Goal: Find specific page/section: Find specific page/section

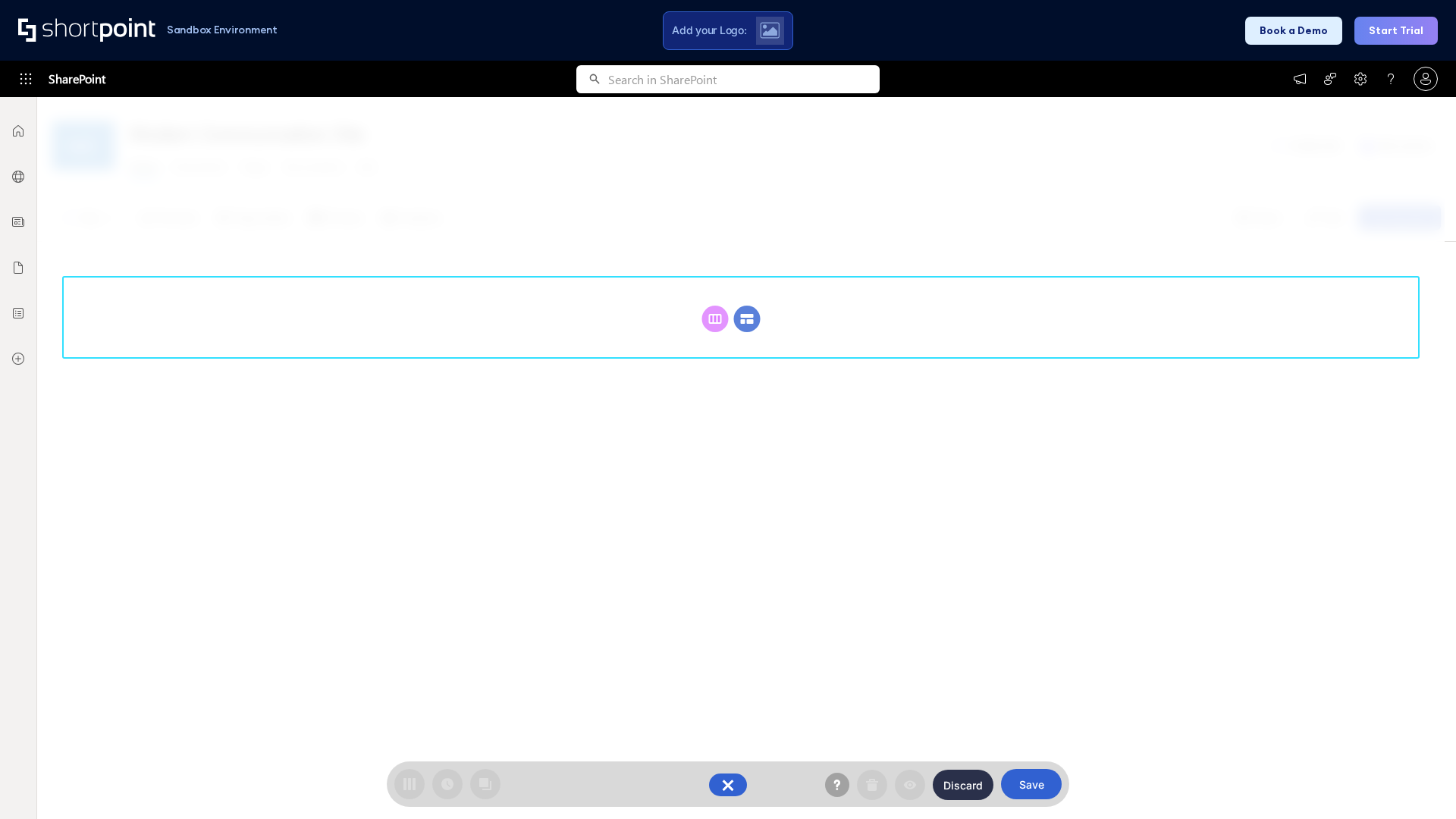
scroll to position [208, 0]
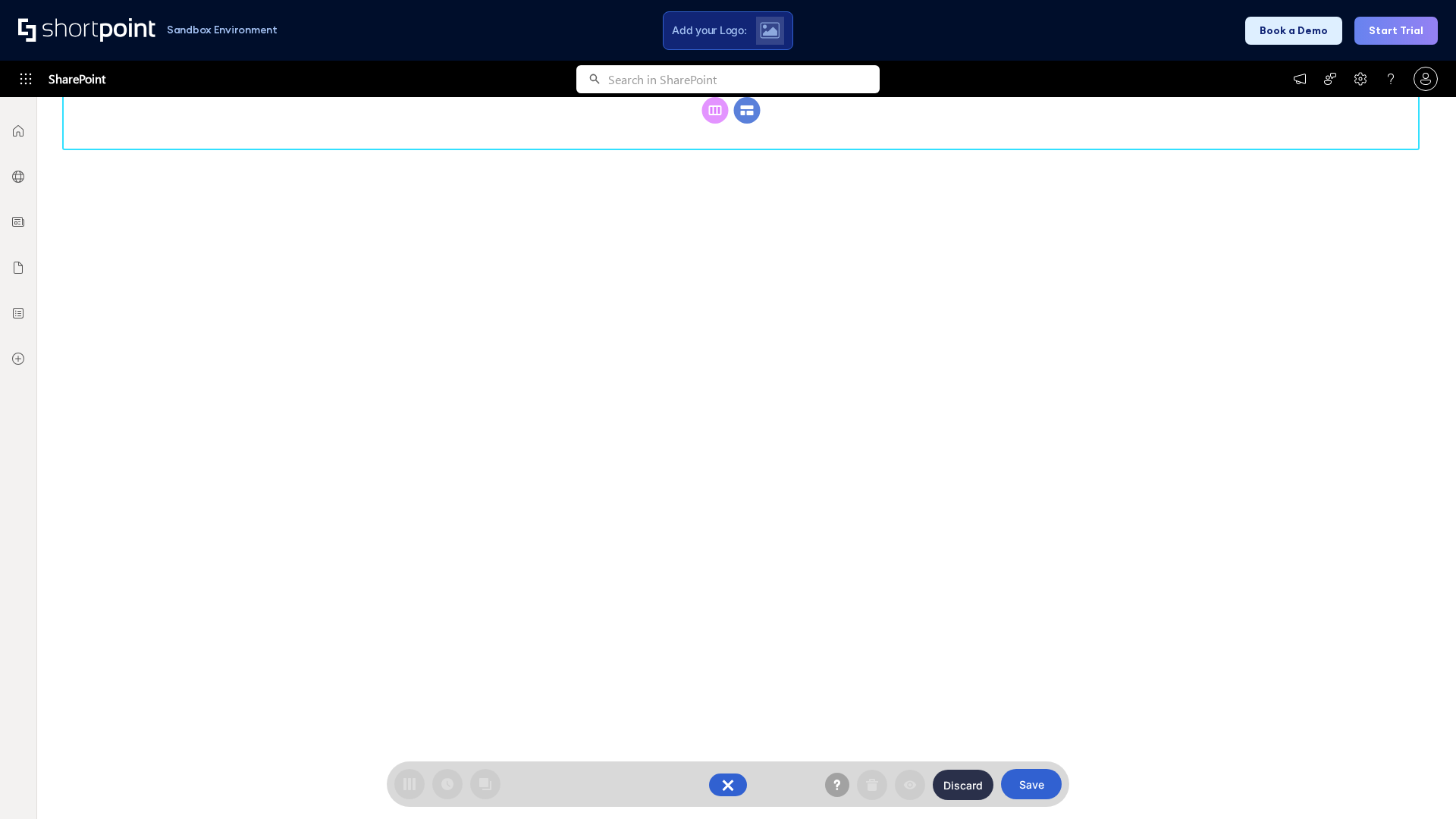
click at [747, 124] on circle at bounding box center [747, 110] width 26 height 26
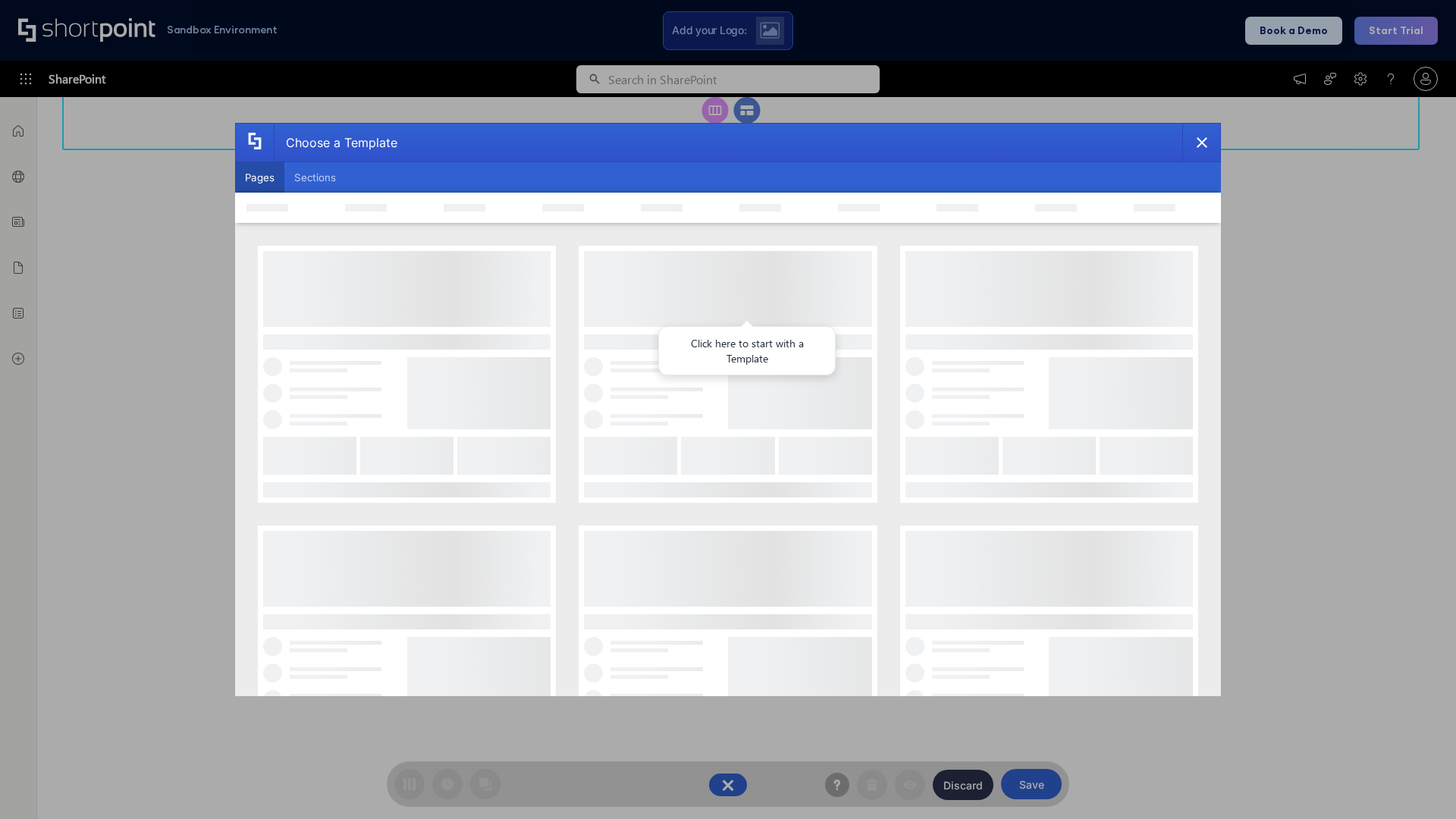
scroll to position [0, 0]
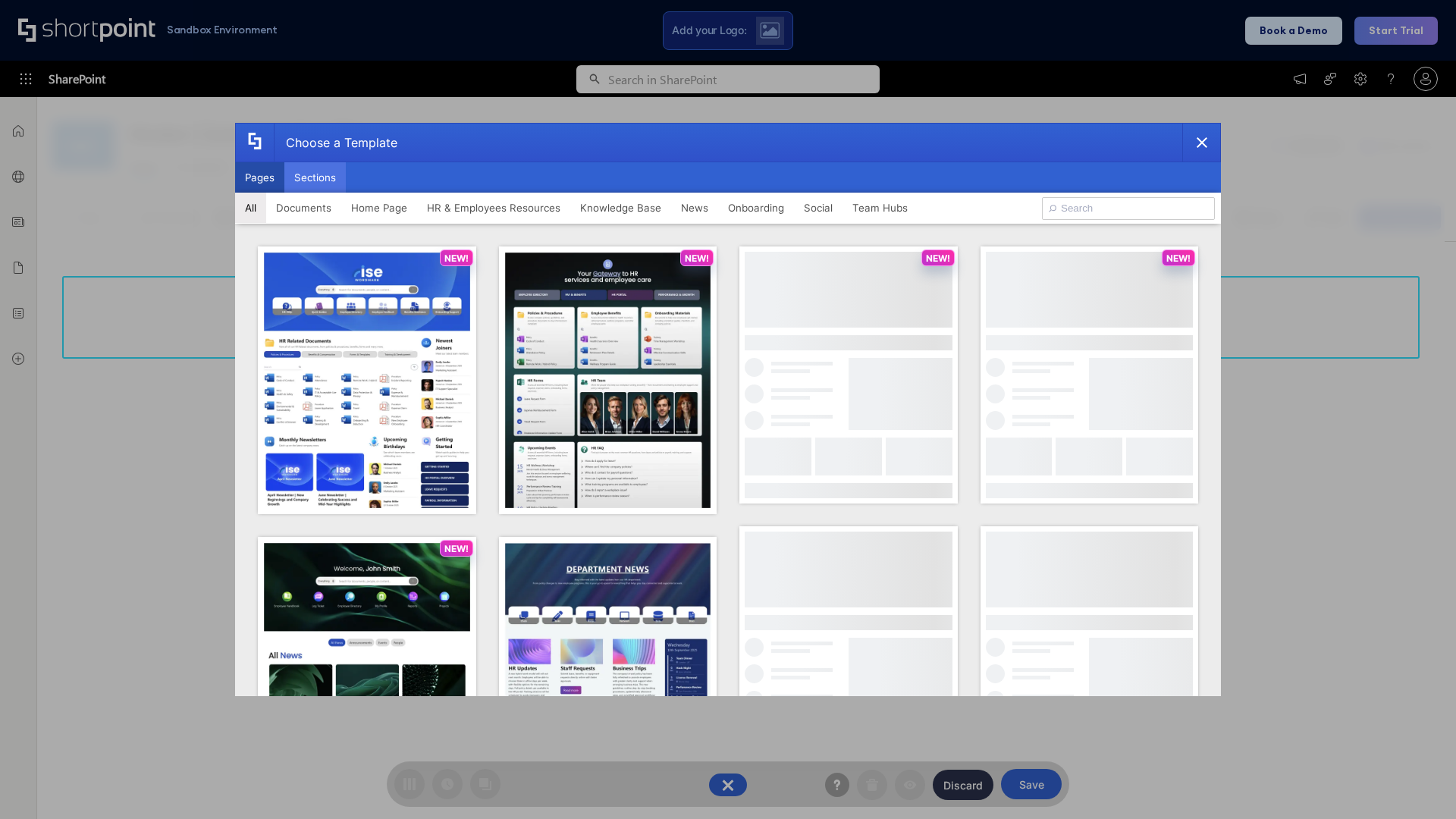
click at [314, 177] on button "Sections" at bounding box center [314, 177] width 61 height 30
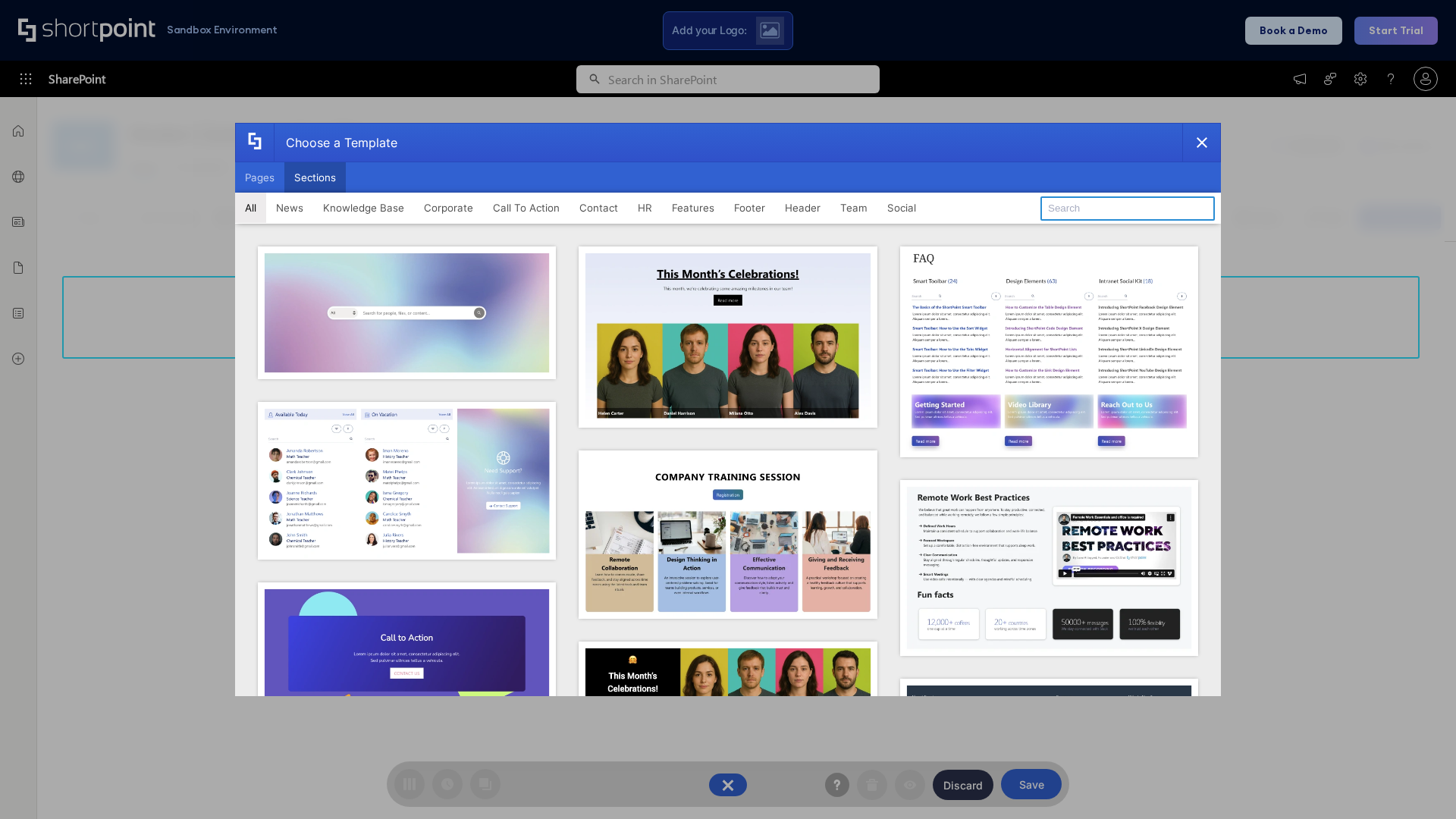
type input "Teams Advanced"
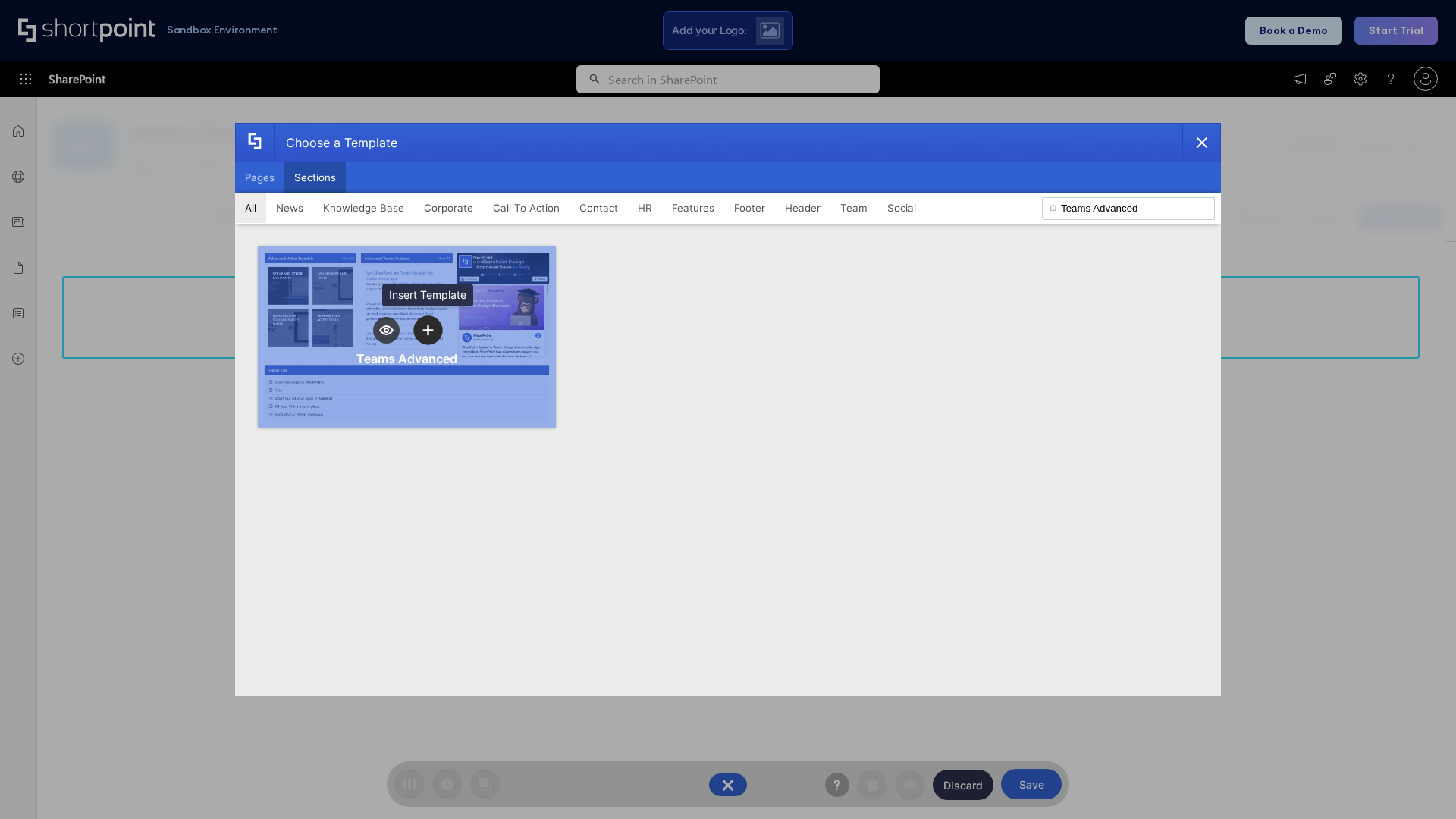
click at [428, 330] on icon "template selector" at bounding box center [428, 330] width 11 height 11
